Goal: Information Seeking & Learning: Learn about a topic

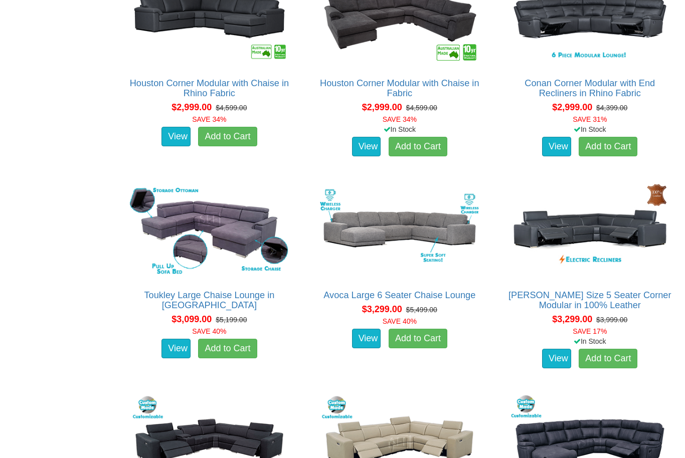
scroll to position [1436, 0]
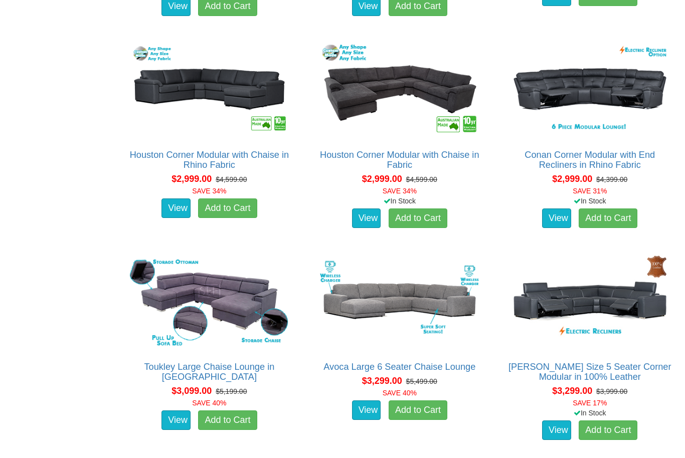
click at [285, 317] on img at bounding box center [209, 301] width 164 height 100
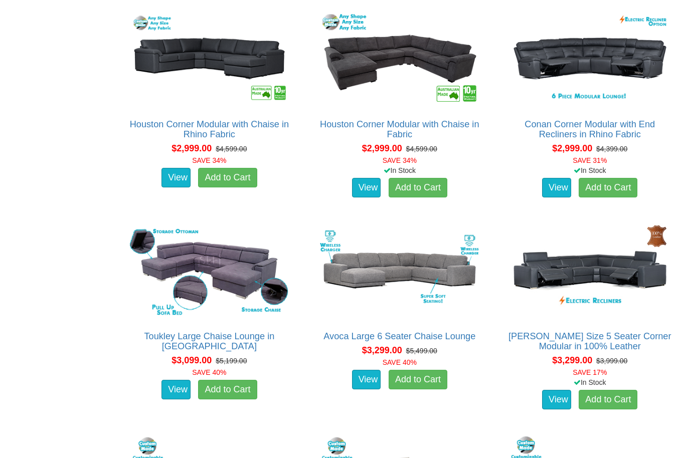
scroll to position [1469, 0]
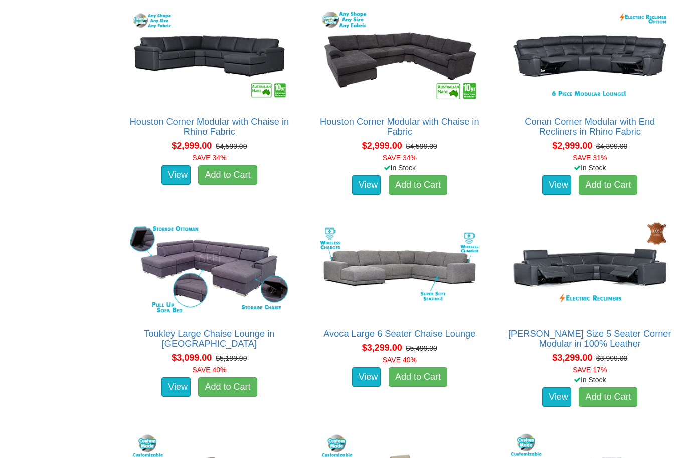
click at [456, 270] on img at bounding box center [399, 268] width 164 height 100
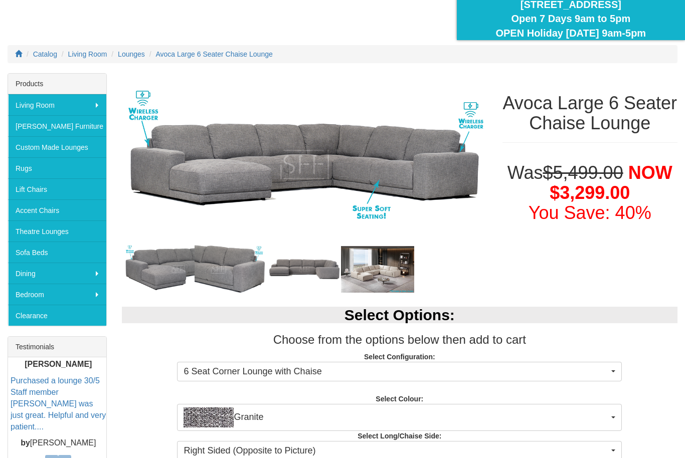
scroll to position [23, 0]
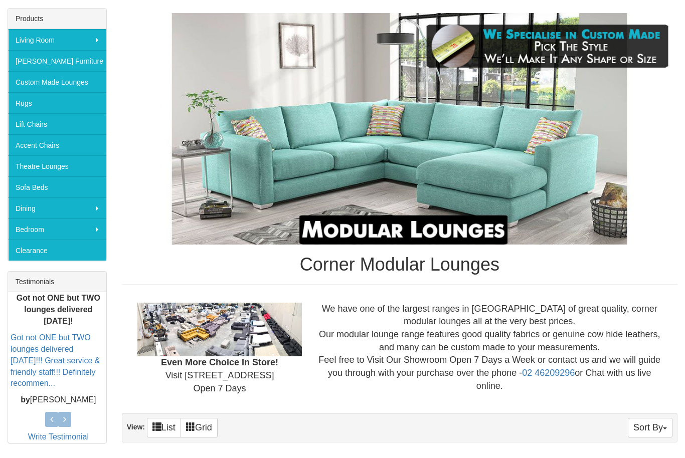
scroll to position [168, 0]
click at [81, 82] on link "Custom Made Lounges" at bounding box center [57, 81] width 98 height 21
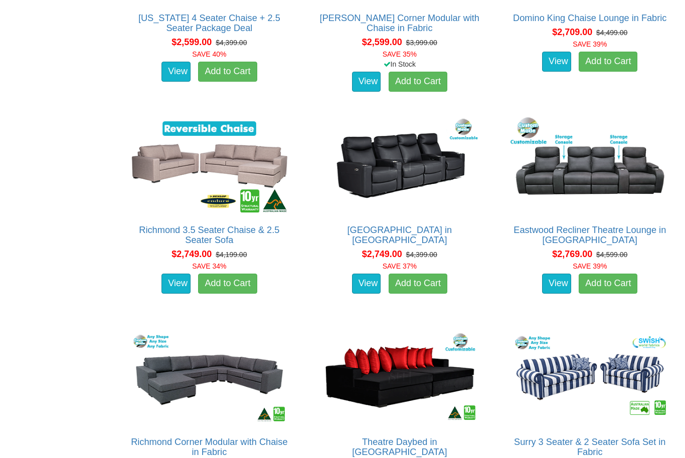
scroll to position [1567, 0]
